Goal: Task Accomplishment & Management: Use online tool/utility

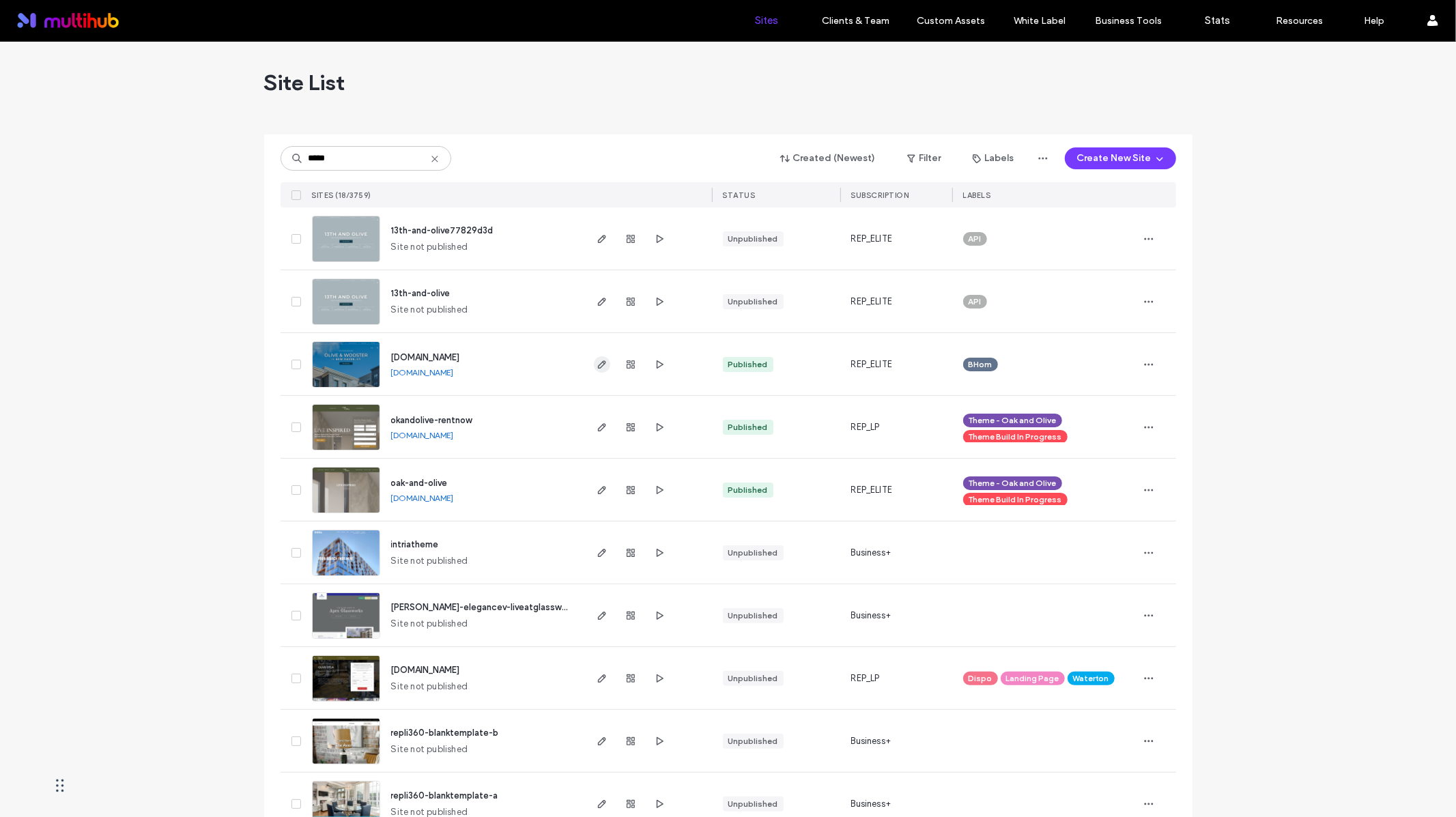
type input "*****"
click at [596, 362] on icon "button" at bounding box center [602, 364] width 11 height 11
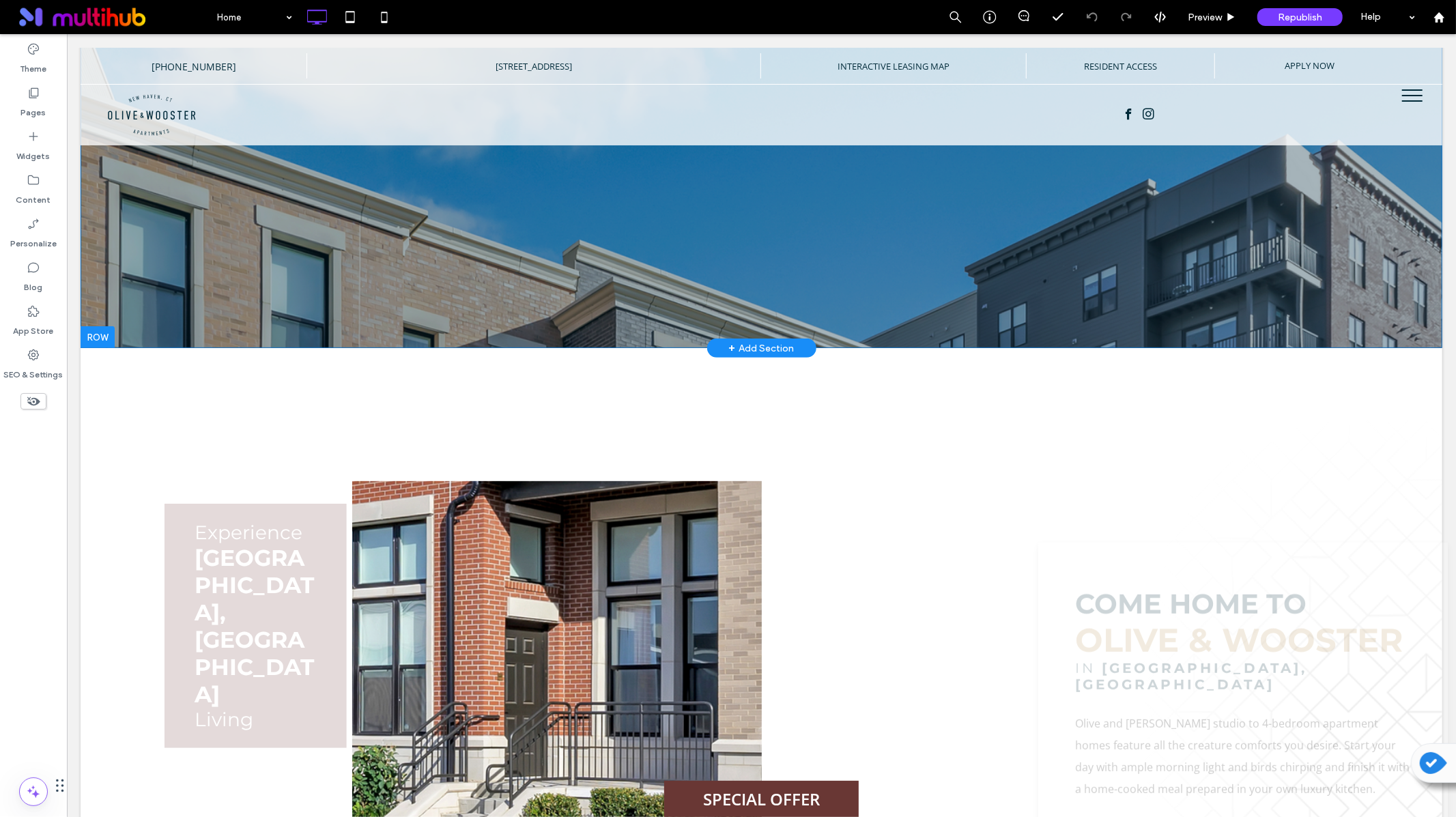
scroll to position [532, 0]
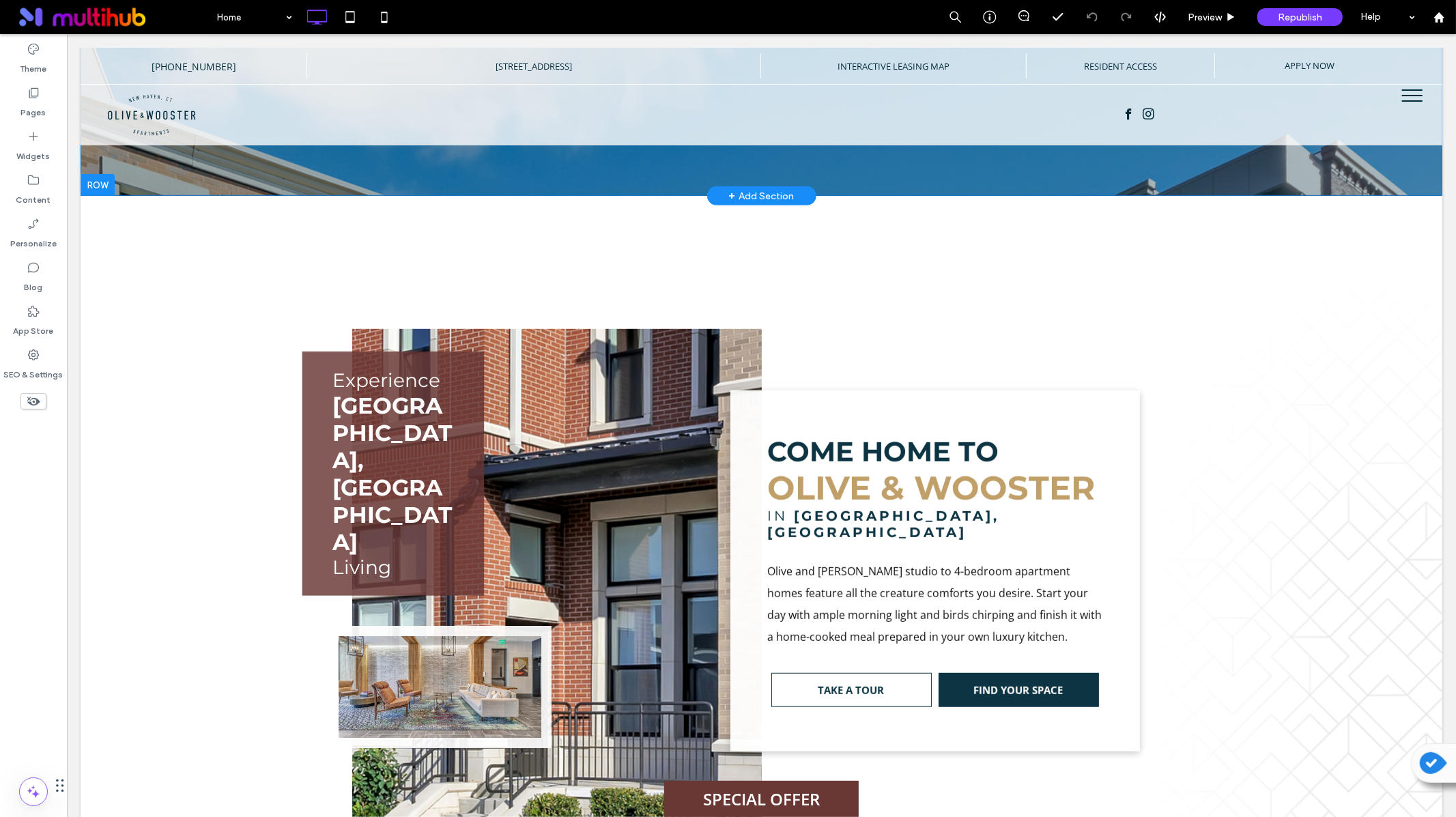
click at [798, 807] on label "SPECIAL OFFER" at bounding box center [761, 798] width 194 height 36
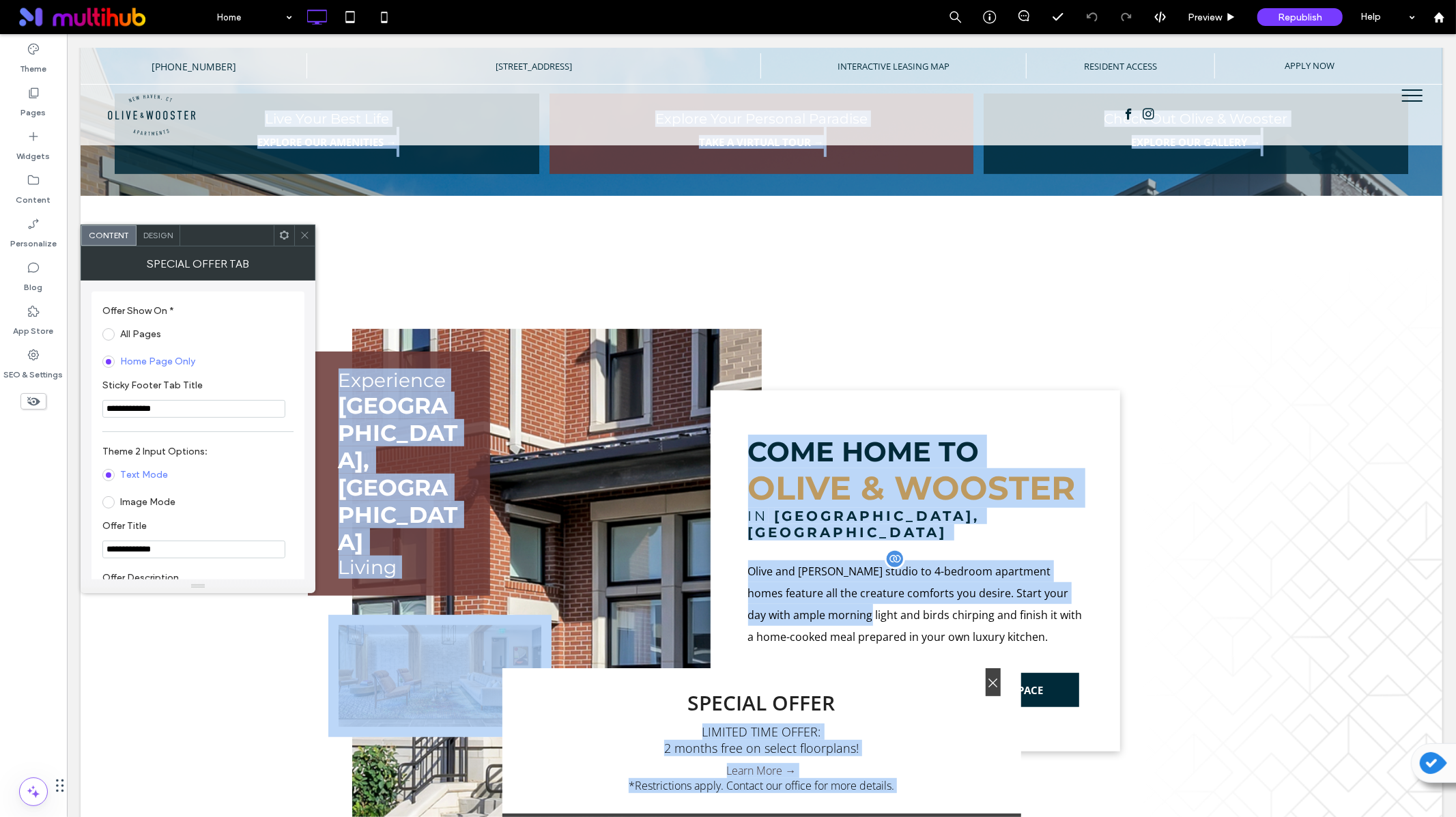
drag, startPoint x: 882, startPoint y: 711, endPoint x: 840, endPoint y: 589, distance: 129.0
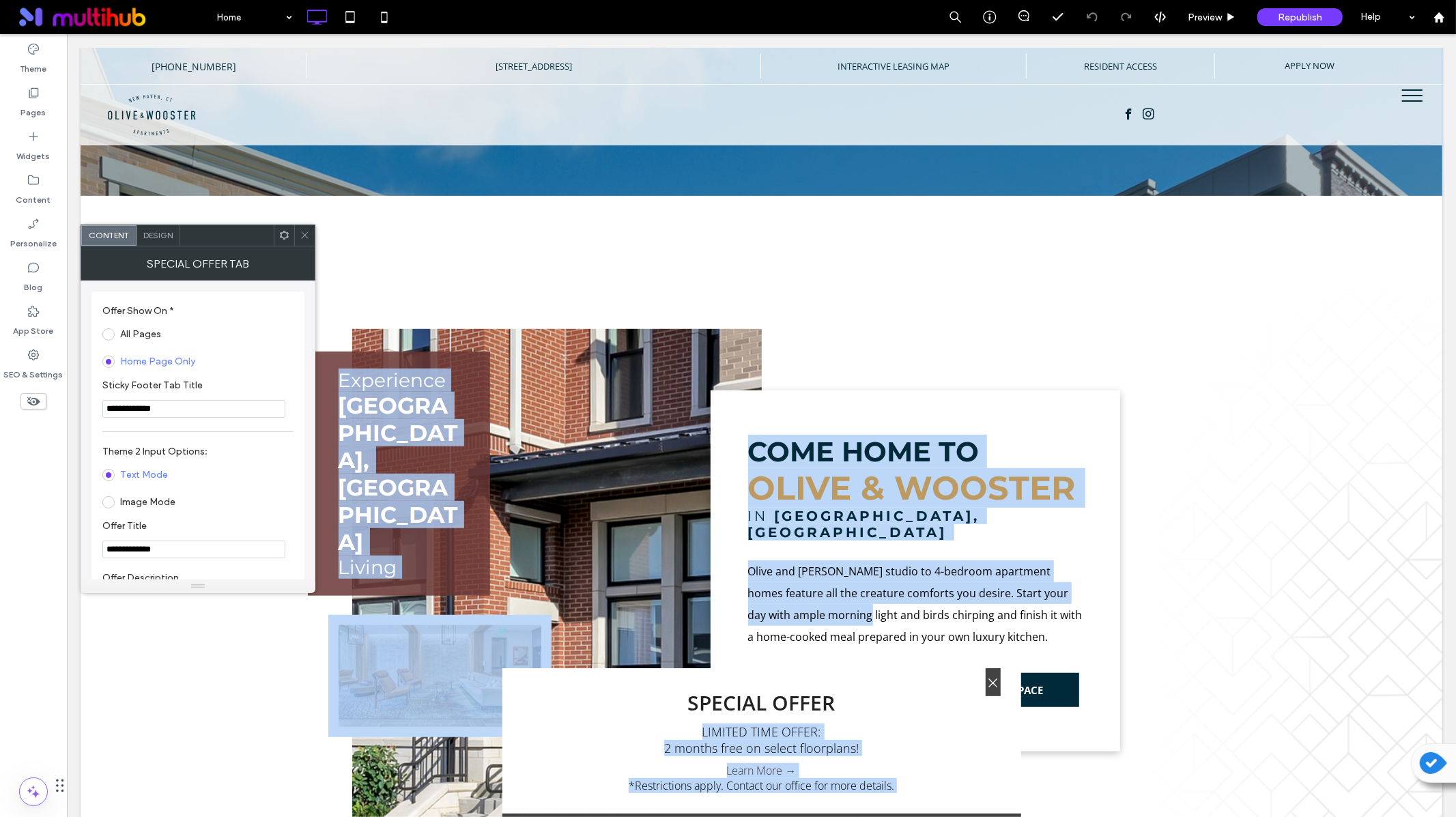
click at [894, 734] on span "LIMITED TIME OFFER: 2 months free on select floorplans!" at bounding box center [761, 739] width 478 height 46
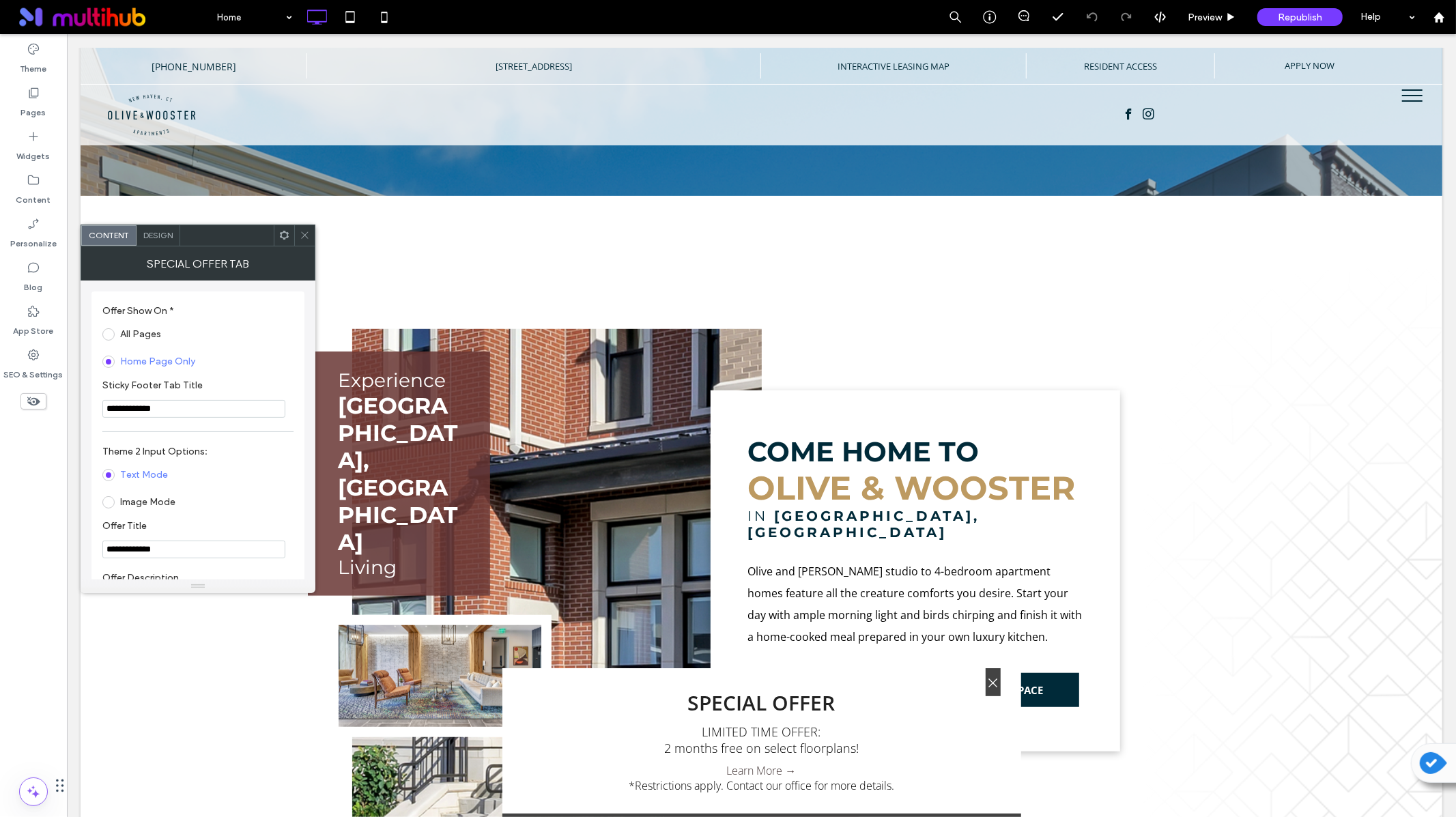
click at [782, 774] on link "Learn More →" at bounding box center [761, 769] width 69 height 15
click at [911, 708] on span "SPECIAL OFFER" at bounding box center [761, 702] width 478 height 28
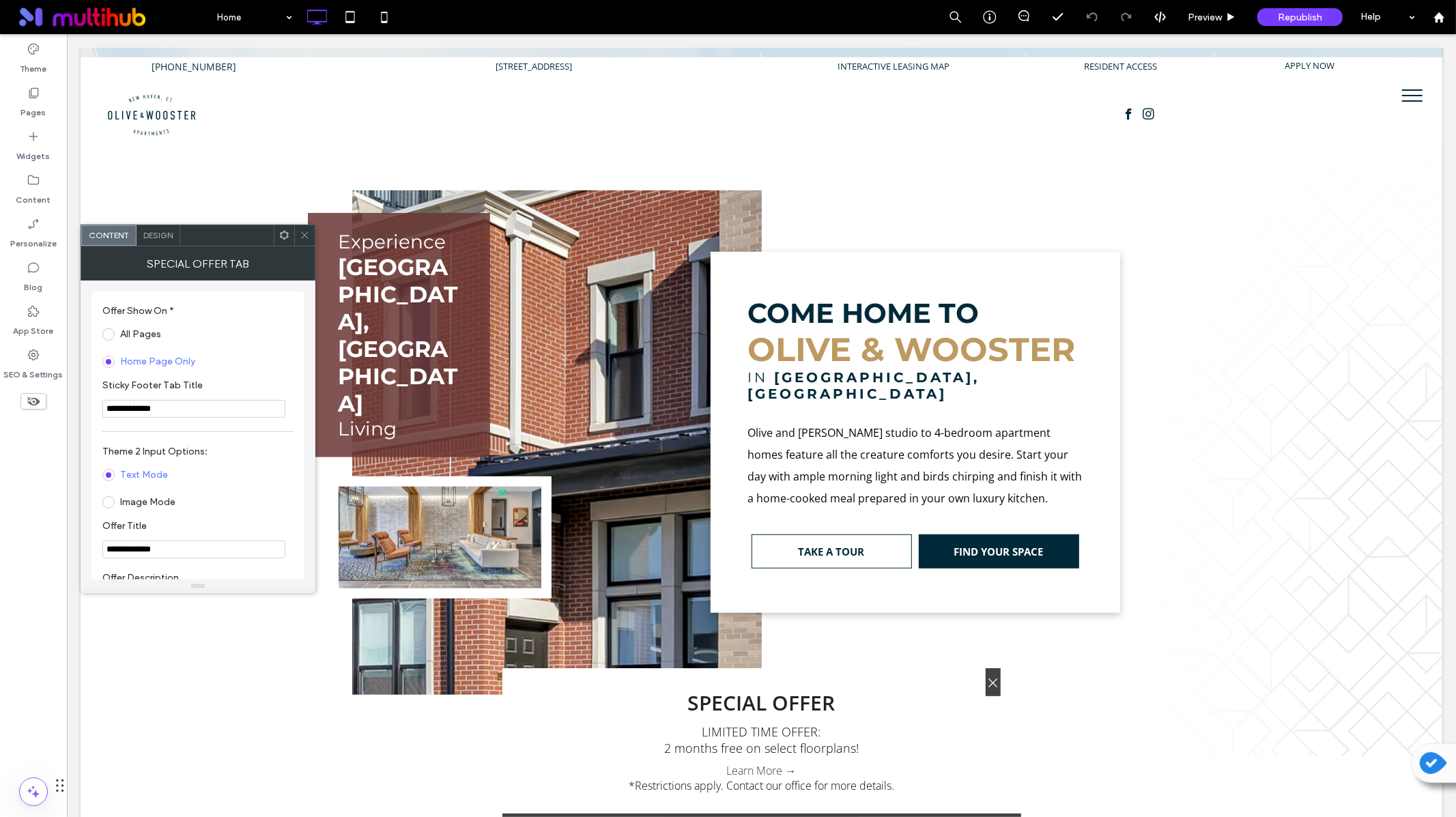
scroll to position [673, 0]
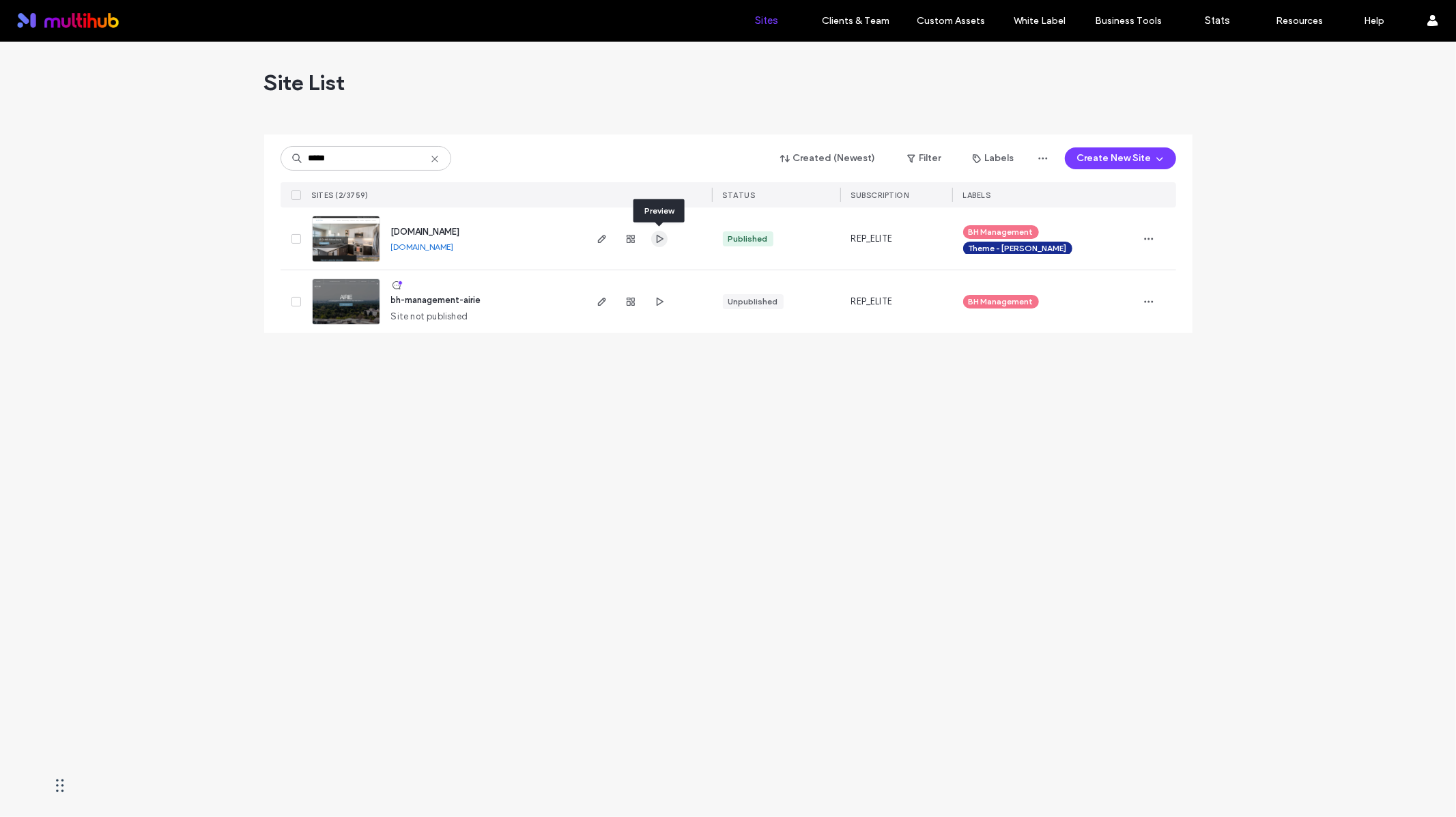
type input "*****"
click at [664, 238] on icon "button" at bounding box center [659, 239] width 11 height 11
